Goal: Task Accomplishment & Management: Manage account settings

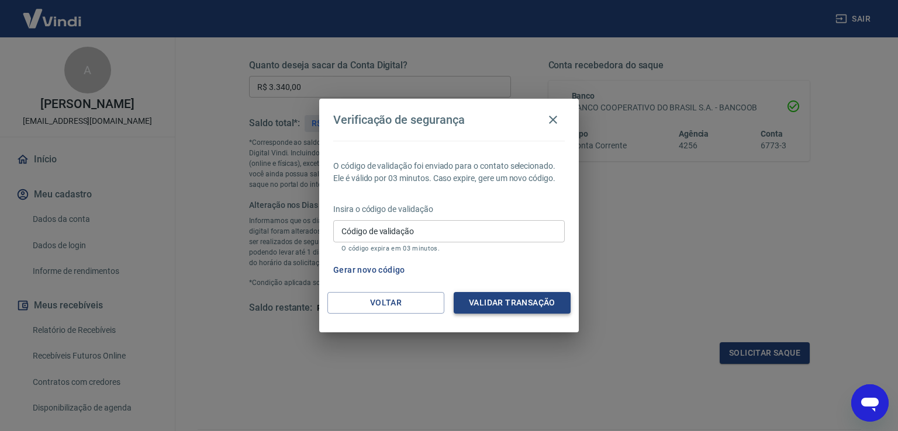
scroll to position [143, 0]
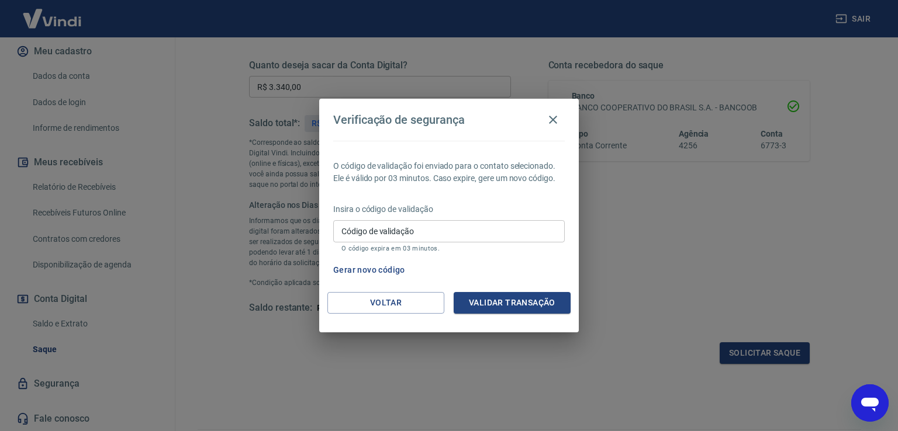
click at [549, 132] on h2 "Verificação de segurança" at bounding box center [448, 120] width 259 height 42
click at [551, 117] on icon "button" at bounding box center [553, 120] width 14 height 14
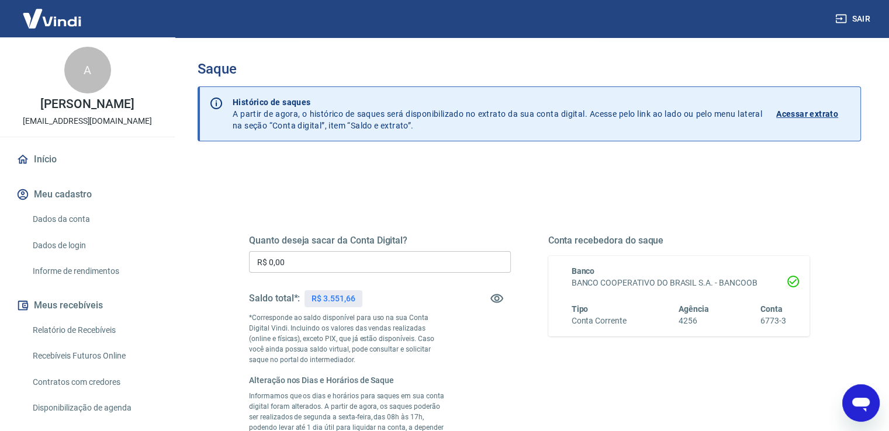
click at [356, 264] on input "R$ 0,00" at bounding box center [380, 262] width 262 height 22
paste input "text"
click at [305, 256] on input "R$ 0,00" at bounding box center [380, 262] width 262 height 22
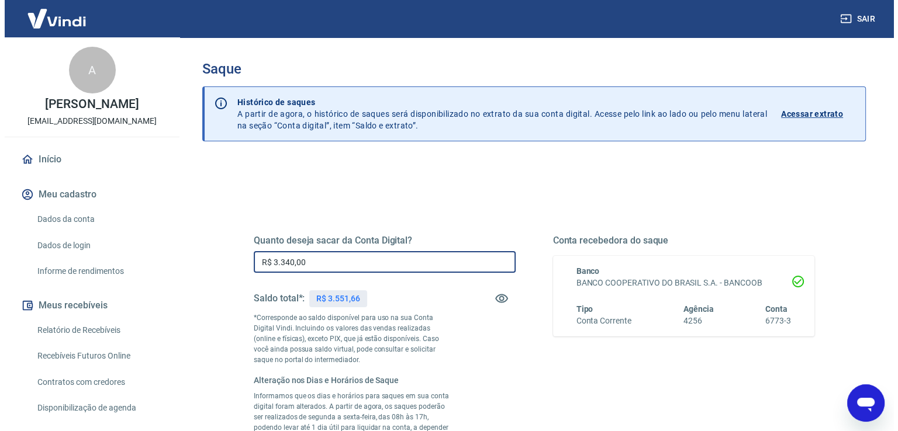
scroll to position [175, 0]
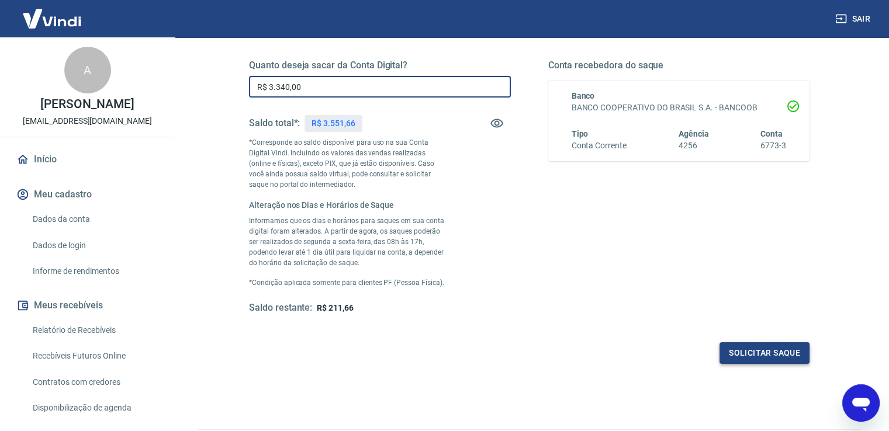
type input "R$ 3.340,00"
click at [749, 352] on button "Solicitar saque" at bounding box center [764, 353] width 90 height 22
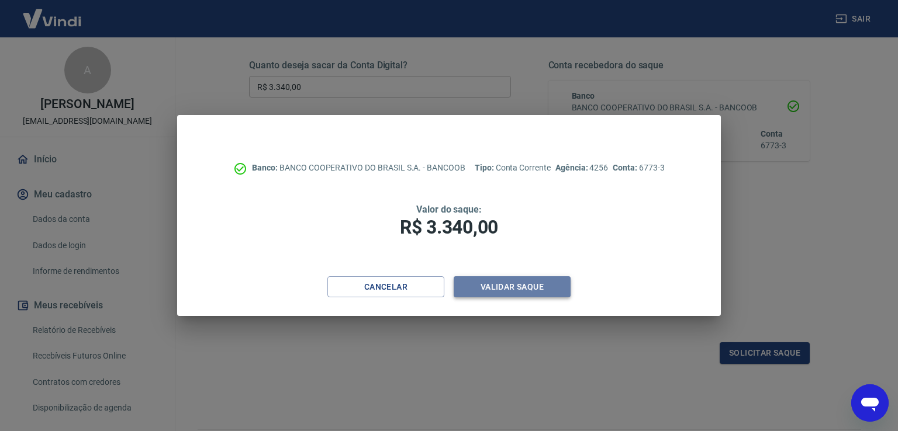
click at [500, 283] on button "Validar saque" at bounding box center [511, 287] width 117 height 22
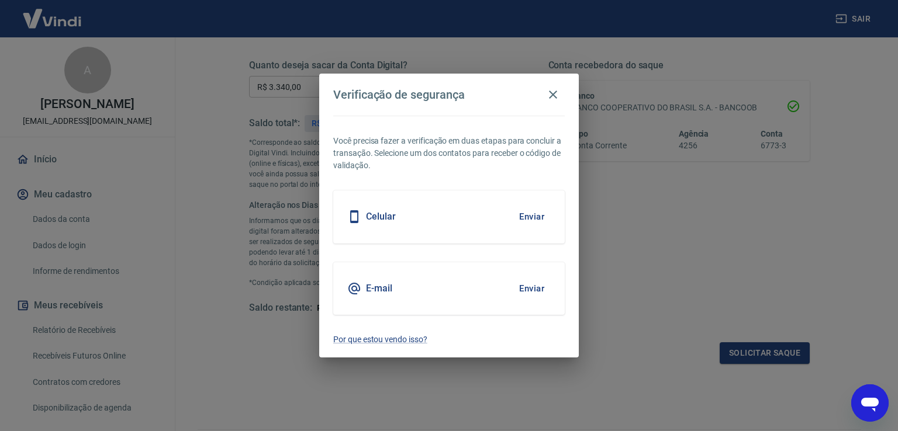
click at [456, 301] on div "E-mail Enviar" at bounding box center [448, 288] width 231 height 53
click at [528, 286] on button "Enviar" at bounding box center [531, 288] width 38 height 25
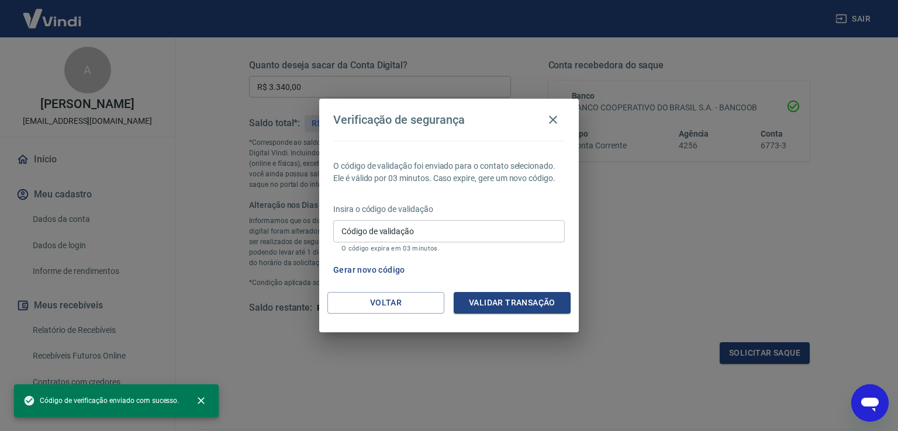
click at [457, 227] on input "Código de validação" at bounding box center [448, 231] width 231 height 22
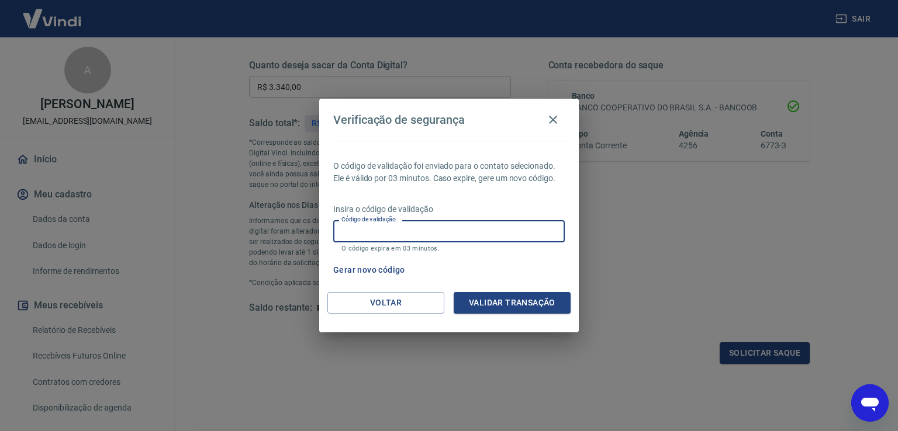
paste input "374168"
type input "374168"
click at [501, 300] on button "Validar transação" at bounding box center [511, 303] width 117 height 22
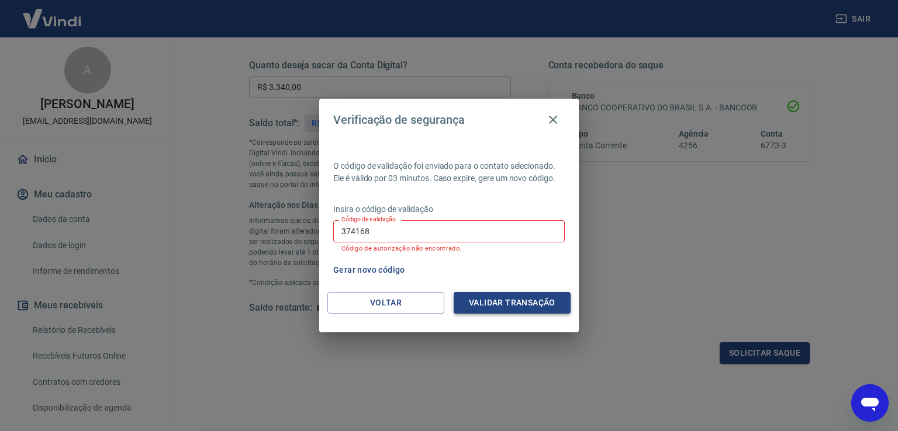
click at [496, 302] on button "Validar transação" at bounding box center [511, 303] width 117 height 22
click at [392, 228] on input "374168" at bounding box center [448, 231] width 231 height 22
click at [426, 279] on div "Gerar novo código" at bounding box center [446, 270] width 236 height 22
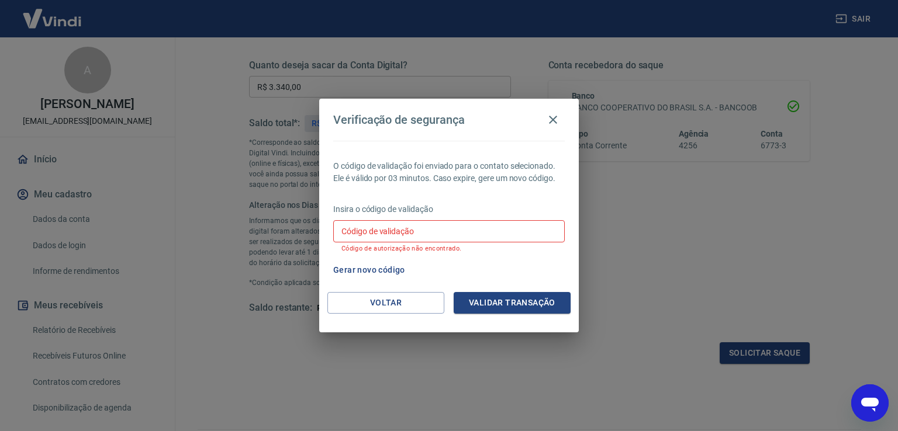
click at [371, 266] on button "Gerar novo código" at bounding box center [368, 270] width 81 height 22
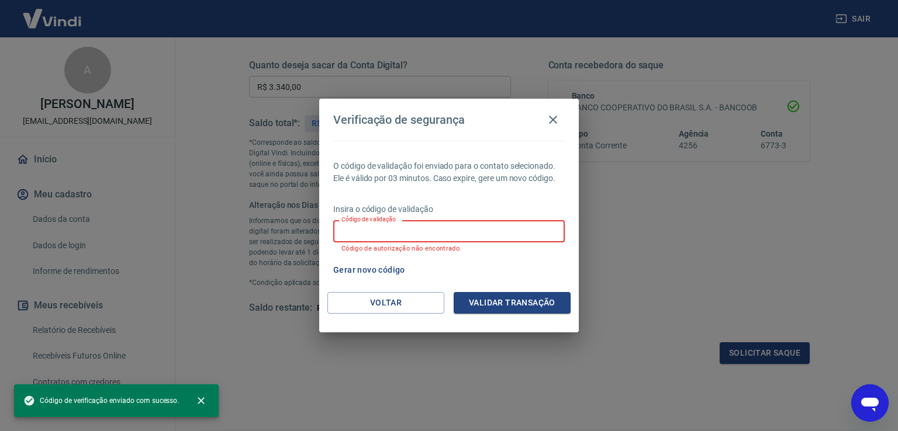
click at [401, 226] on div "Código de validação Código de validação Código de autorização não encontrado." at bounding box center [448, 236] width 231 height 32
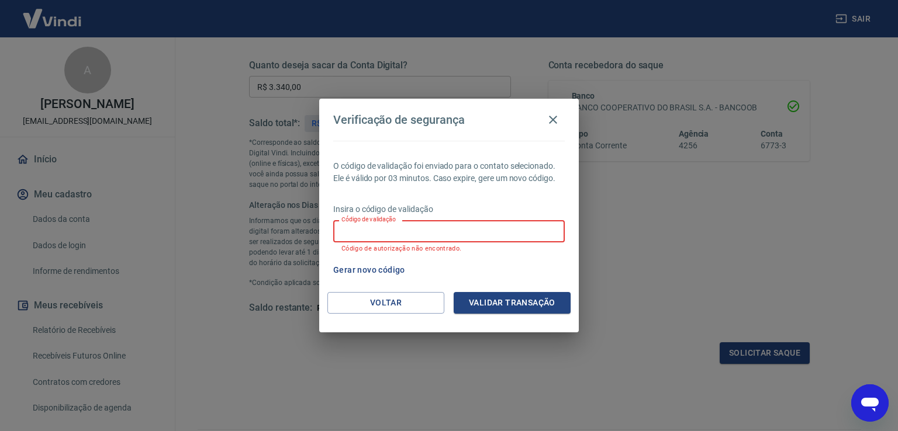
paste input "550610"
type input "550610"
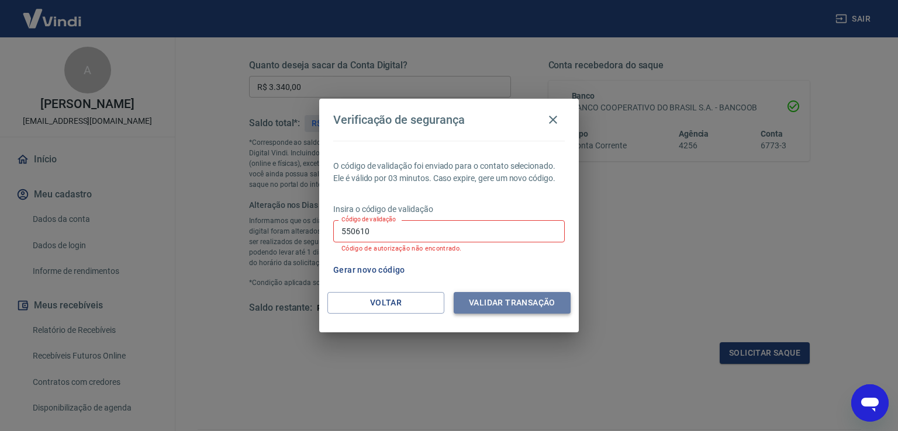
click at [519, 311] on button "Validar transação" at bounding box center [511, 303] width 117 height 22
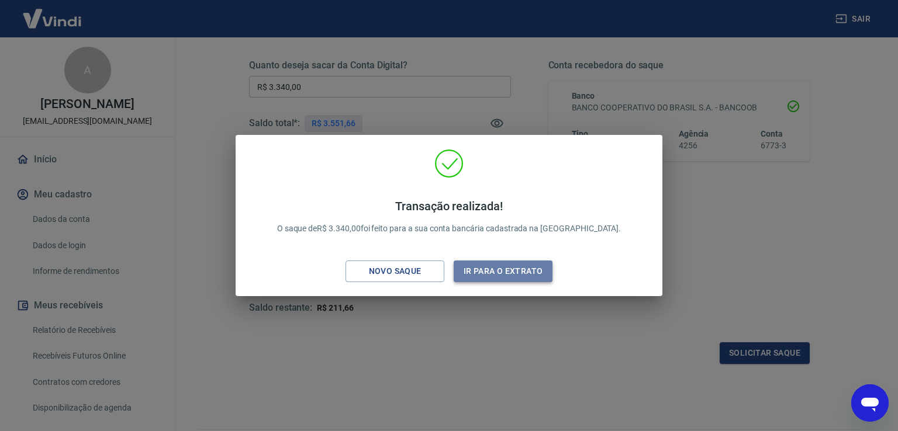
click at [515, 267] on button "Ir para o extrato" at bounding box center [502, 272] width 99 height 22
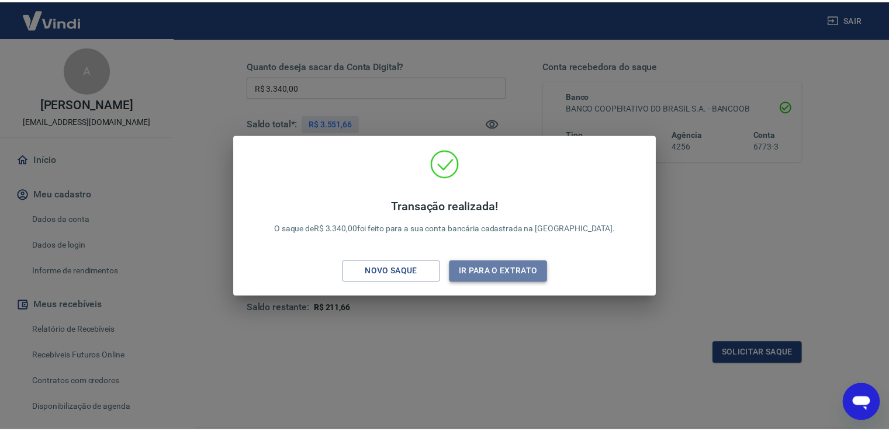
scroll to position [112, 0]
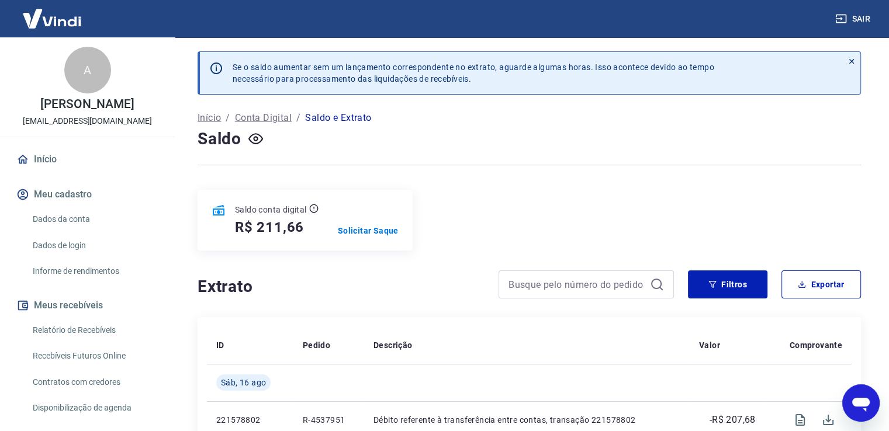
click at [500, 212] on div "Saldo conta digital R$ 211,66 Solicitar Saque" at bounding box center [529, 220] width 663 height 61
